Goal: Task Accomplishment & Management: Manage account settings

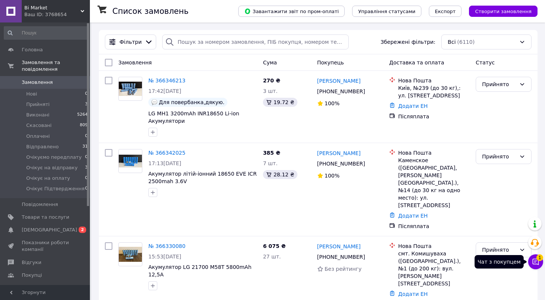
click at [537, 265] on button "Чат з покупцем 1" at bounding box center [535, 261] width 15 height 15
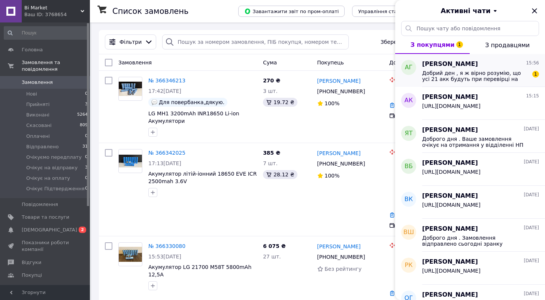
click at [475, 80] on span "Добрий ден , я ж вірно розумію, що усі 21 акк будуть при перевірці на тестері п…" at bounding box center [475, 76] width 106 height 12
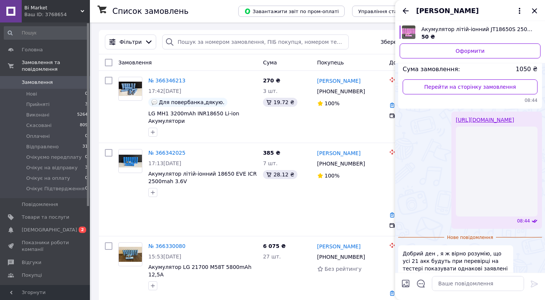
scroll to position [728, 0]
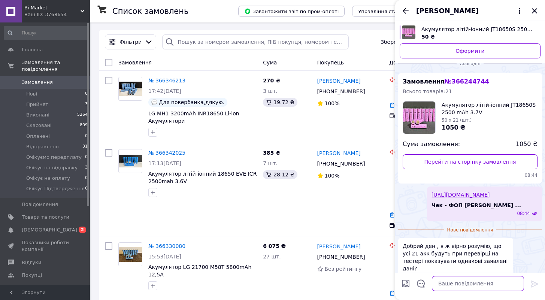
click at [466, 285] on textarea at bounding box center [478, 283] width 92 height 15
type textarea "L"
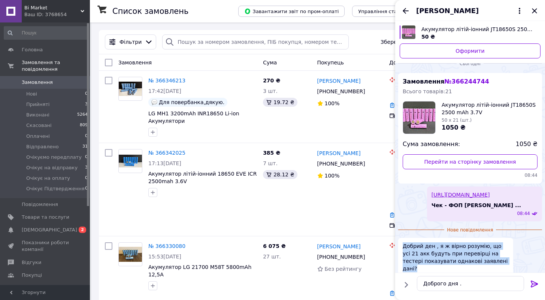
drag, startPoint x: 504, startPoint y: 253, endPoint x: 397, endPoint y: 241, distance: 107.8
click at [397, 241] on div "Сьогодні Замовлення № 366244744 Всього товарів: 21 Акумулятор літій-іонний JT18…" at bounding box center [470, 171] width 150 height 234
copy span "Добрий ден , я ж вірно розумію, що усі 21 акк будуть при перевірці на тестері п…"
click at [468, 280] on textarea "Доброго дня ." at bounding box center [470, 283] width 107 height 15
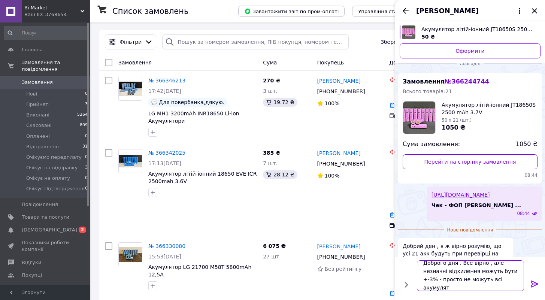
scroll to position [1, 0]
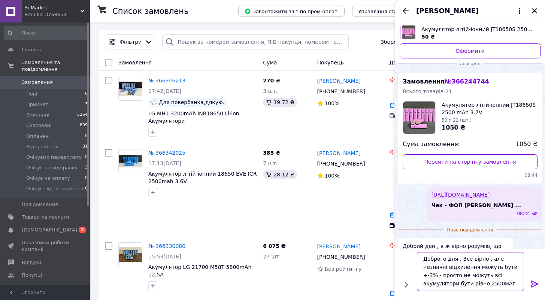
type textarea "Доброго дня . Все вірно , але незначні відхилення можуть бути +-3% - просто не …"
click at [538, 282] on icon at bounding box center [534, 283] width 9 height 9
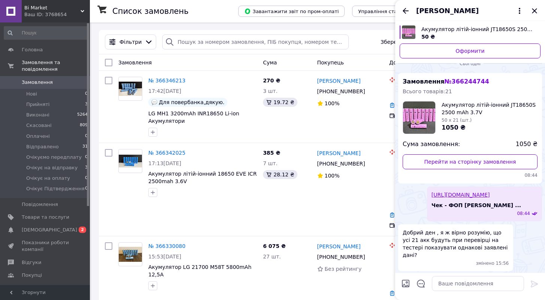
scroll to position [765, 0]
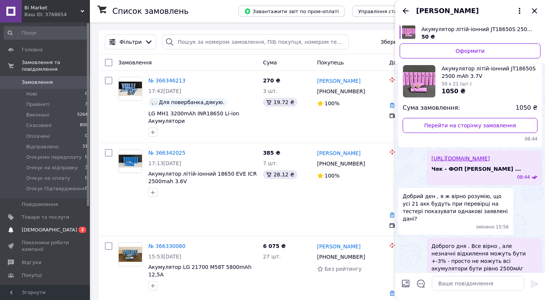
click at [52, 231] on span "[DEMOGRAPHIC_DATA]" at bounding box center [46, 229] width 48 height 7
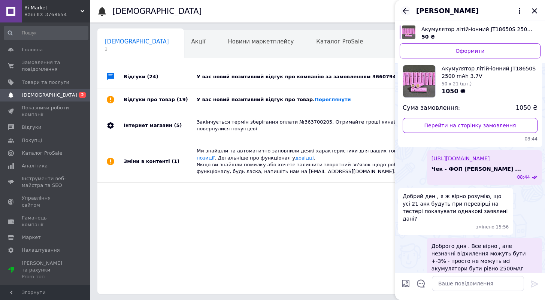
click at [408, 13] on icon "Назад" at bounding box center [405, 10] width 9 height 9
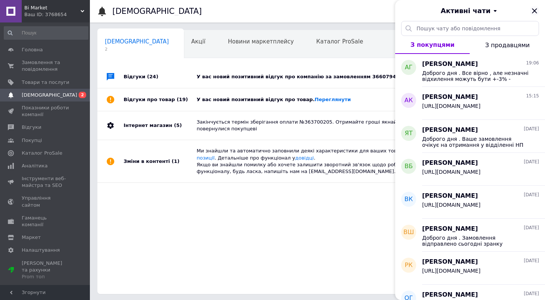
click at [534, 10] on icon "Закрити" at bounding box center [534, 10] width 5 height 5
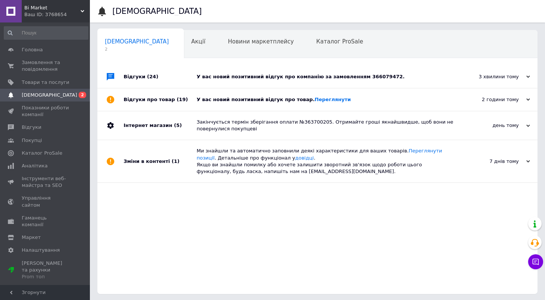
click at [383, 71] on div "У вас новий позитивний відгук про компанію за замовленням 366079472." at bounding box center [326, 77] width 258 height 22
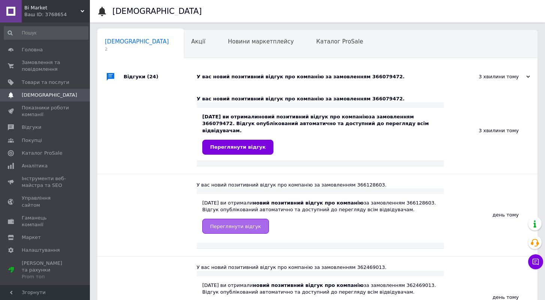
click at [242, 224] on span "Переглянути відгук" at bounding box center [235, 226] width 51 height 6
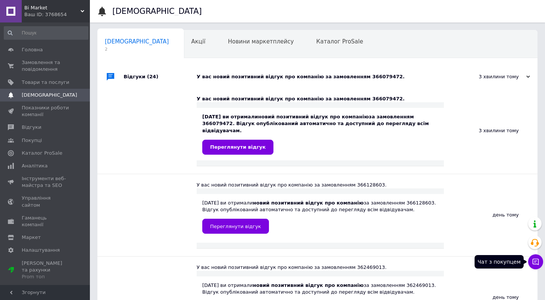
click at [541, 263] on button "Чат з покупцем" at bounding box center [535, 261] width 15 height 15
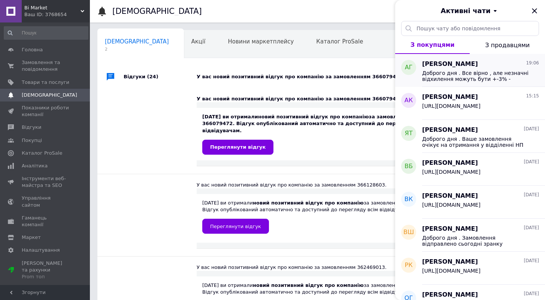
click at [459, 77] on span "Доброго дня . Все вірно , але незначні відхилення можуть бути +-3% - просто не …" at bounding box center [475, 76] width 106 height 12
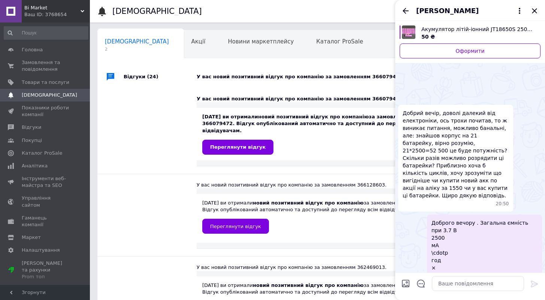
scroll to position [784, 0]
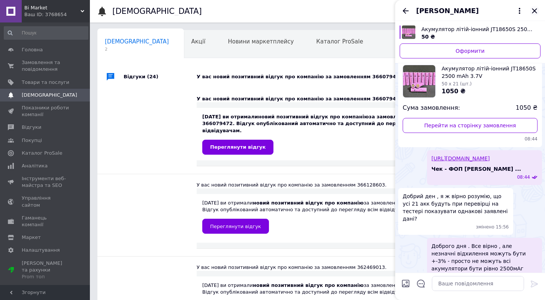
click at [534, 13] on icon "Закрити" at bounding box center [534, 10] width 9 height 9
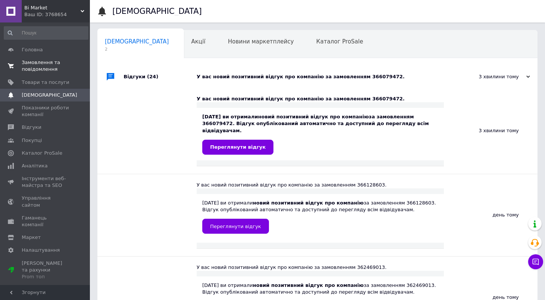
click at [28, 63] on span "Замовлення та повідомлення" at bounding box center [46, 65] width 48 height 13
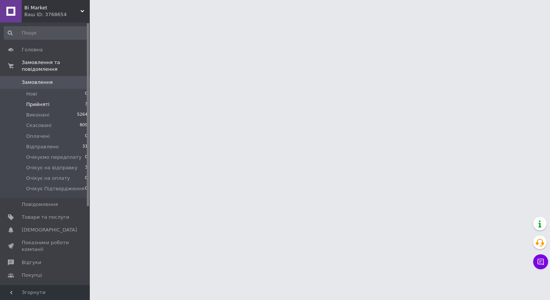
click at [40, 105] on span "Прийняті" at bounding box center [37, 104] width 23 height 7
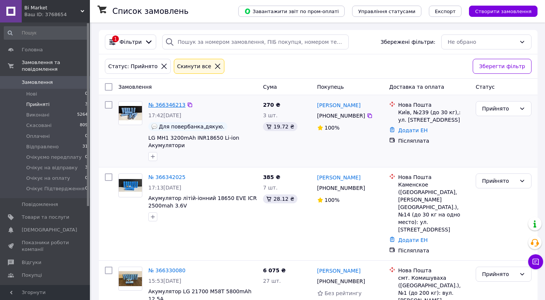
click at [180, 106] on link "№ 366346213" at bounding box center [166, 105] width 37 height 6
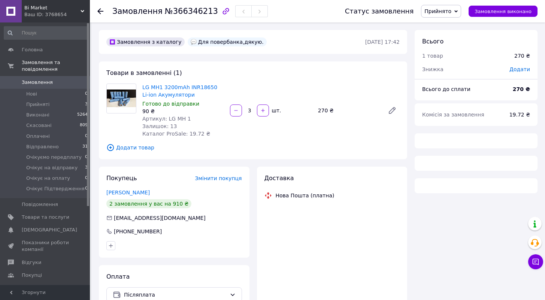
click at [457, 12] on span "Прийнято" at bounding box center [441, 11] width 40 height 13
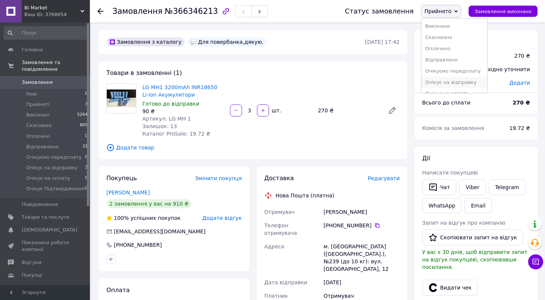
click at [465, 87] on li "Очікує на відправку" at bounding box center [454, 82] width 66 height 11
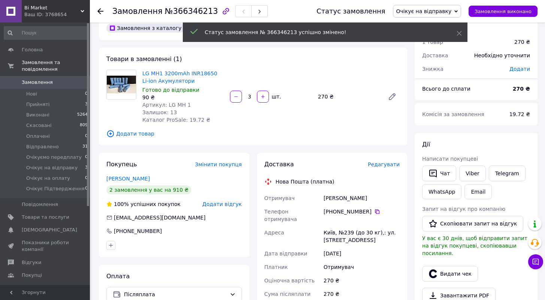
scroll to position [109, 0]
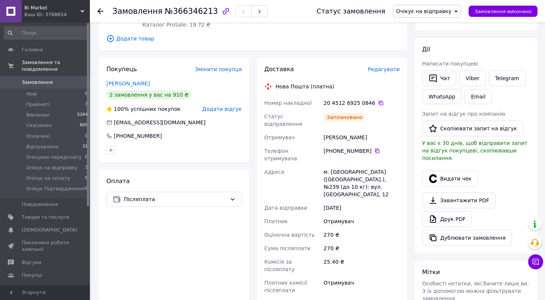
click at [381, 103] on div "20 4512 6925 0846" at bounding box center [361, 102] width 76 height 7
click at [380, 103] on icon at bounding box center [381, 103] width 6 height 6
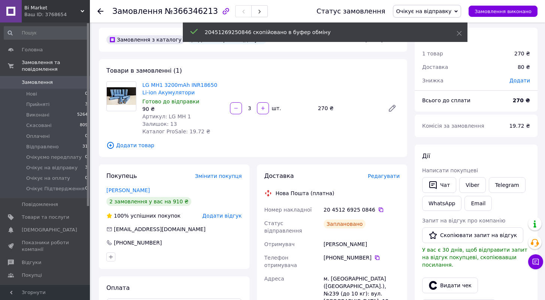
scroll to position [0, 0]
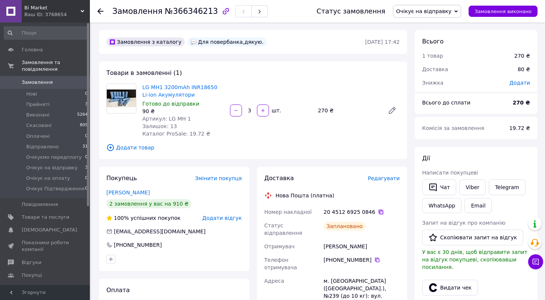
click at [378, 212] on icon at bounding box center [381, 212] width 6 height 6
click at [378, 212] on icon at bounding box center [380, 212] width 4 height 4
click at [52, 103] on li "Прийняті 3" at bounding box center [46, 104] width 92 height 10
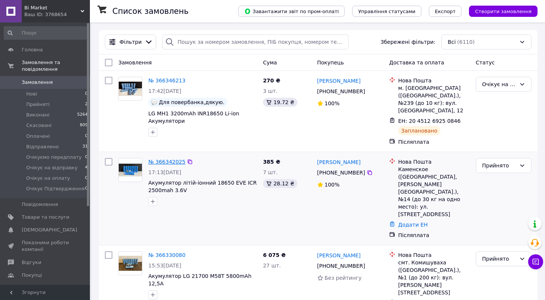
click at [174, 159] on link "№ 366342025" at bounding box center [166, 162] width 37 height 6
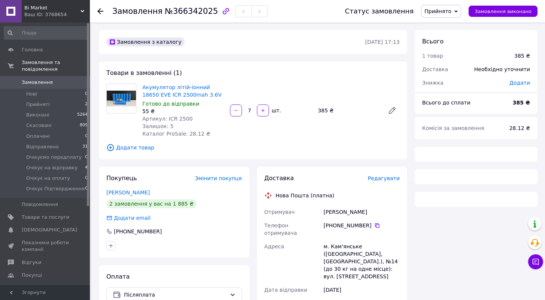
click at [432, 13] on span "Прийнято" at bounding box center [437, 11] width 27 height 6
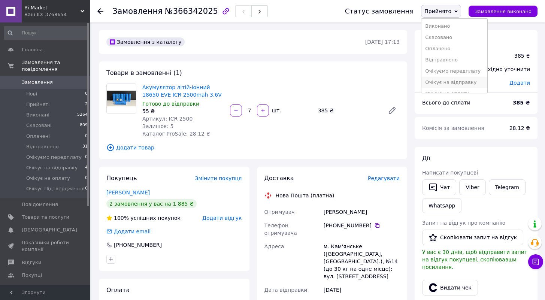
click at [460, 82] on li "Очікує на відправку" at bounding box center [454, 82] width 66 height 11
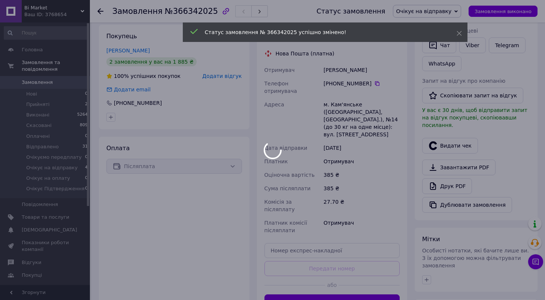
scroll to position [147, 0]
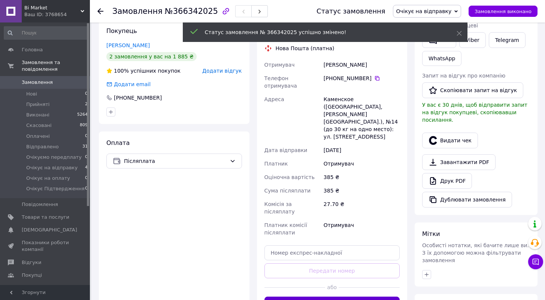
click at [361, 296] on button "Згенерувати ЕН" at bounding box center [332, 303] width 136 height 15
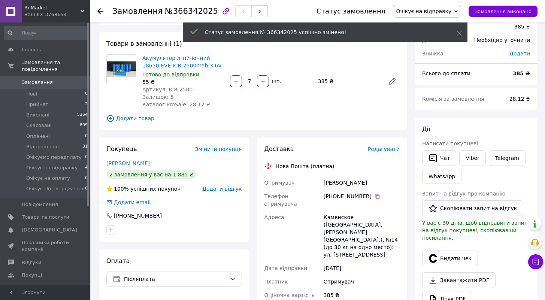
scroll to position [27, 0]
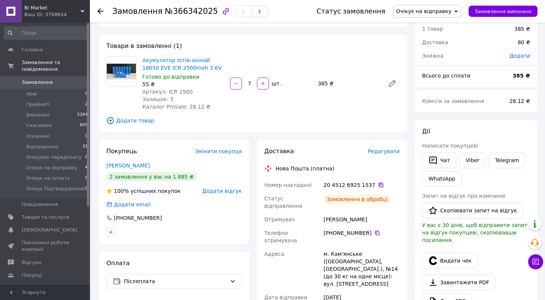
click at [378, 183] on icon at bounding box center [380, 185] width 4 height 4
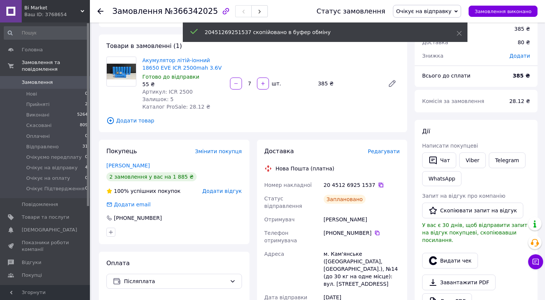
click at [378, 184] on icon at bounding box center [380, 185] width 4 height 4
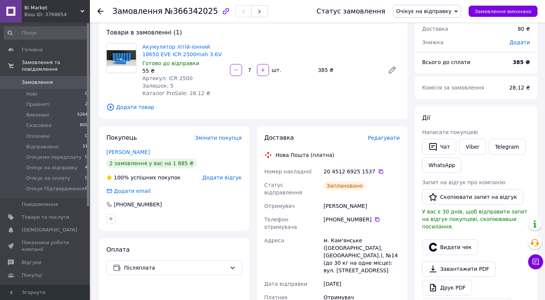
scroll to position [0, 0]
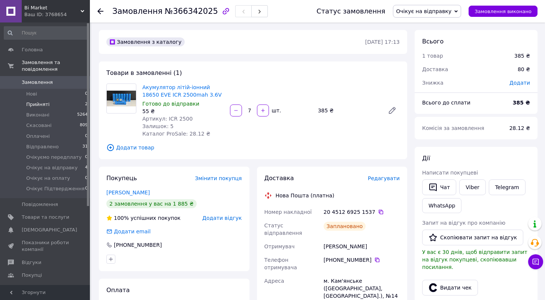
click at [39, 105] on span "Прийняті" at bounding box center [37, 104] width 23 height 7
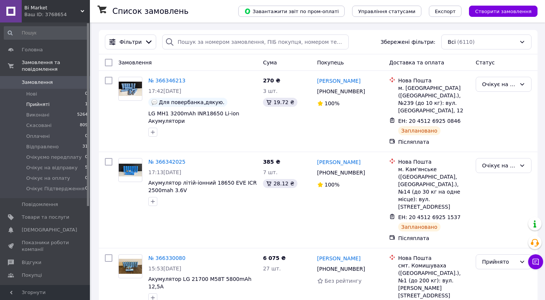
click at [50, 102] on li "Прийняті 1" at bounding box center [46, 104] width 92 height 10
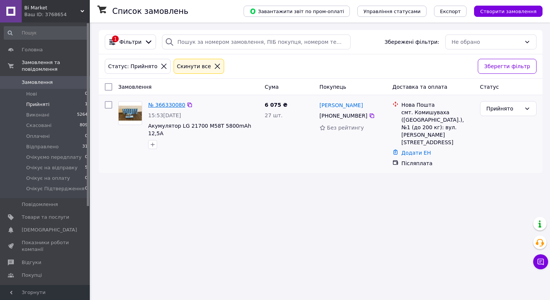
click at [156, 105] on link "№ 366330080" at bounding box center [166, 105] width 37 height 6
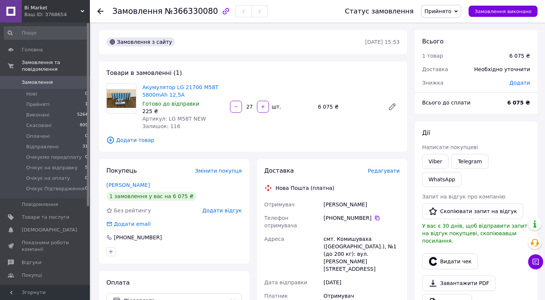
click at [457, 10] on span "Прийнято" at bounding box center [441, 11] width 40 height 13
click at [464, 80] on li "Очікує на відправку" at bounding box center [454, 82] width 66 height 11
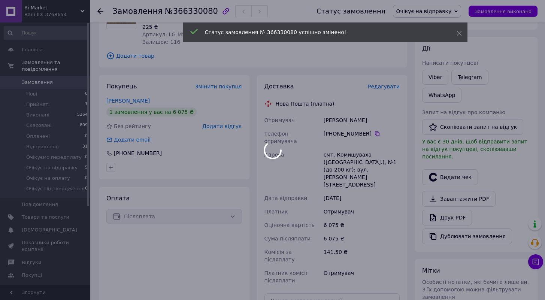
scroll to position [199, 0]
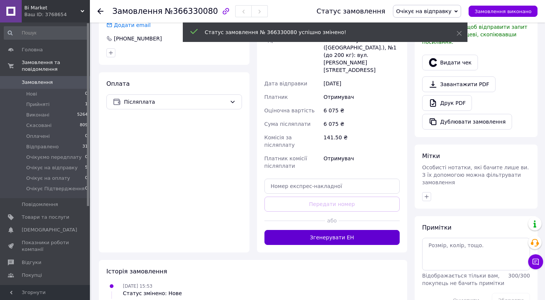
click at [365, 230] on button "Згенерувати ЕН" at bounding box center [332, 237] width 136 height 15
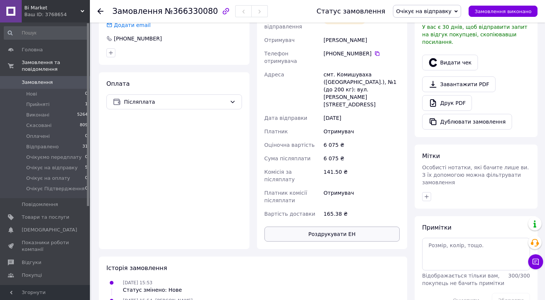
scroll to position [0, 0]
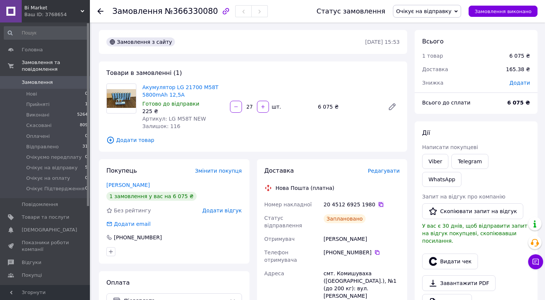
click at [378, 204] on icon at bounding box center [381, 204] width 6 height 6
click at [24, 63] on span "Замовлення та повідомлення" at bounding box center [56, 65] width 68 height 13
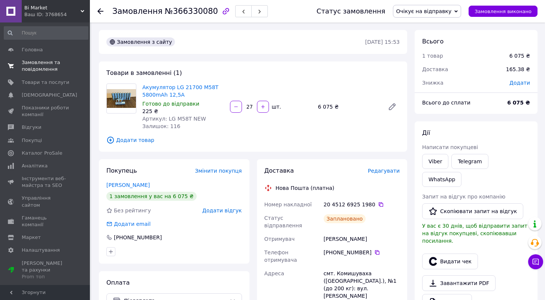
click at [27, 72] on span "Замовлення та повідомлення" at bounding box center [46, 65] width 48 height 13
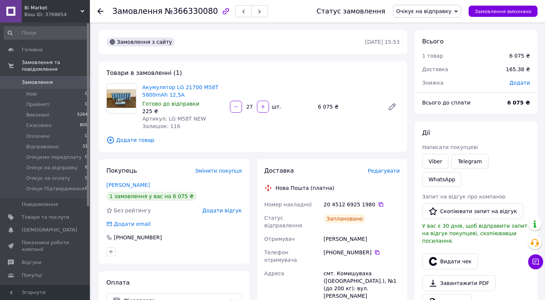
click at [35, 86] on link "Замовлення 0" at bounding box center [46, 82] width 92 height 13
